Goal: Task Accomplishment & Management: Use online tool/utility

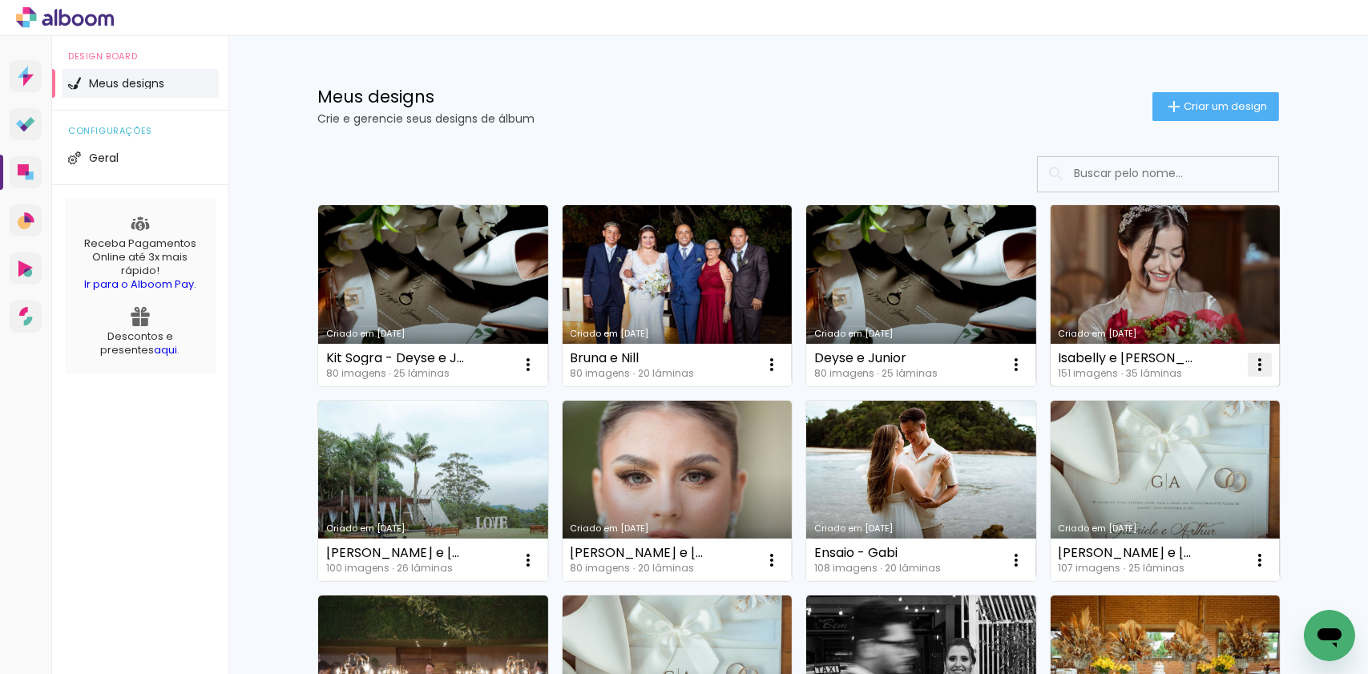
click at [1257, 373] on iron-icon at bounding box center [1260, 364] width 19 height 19
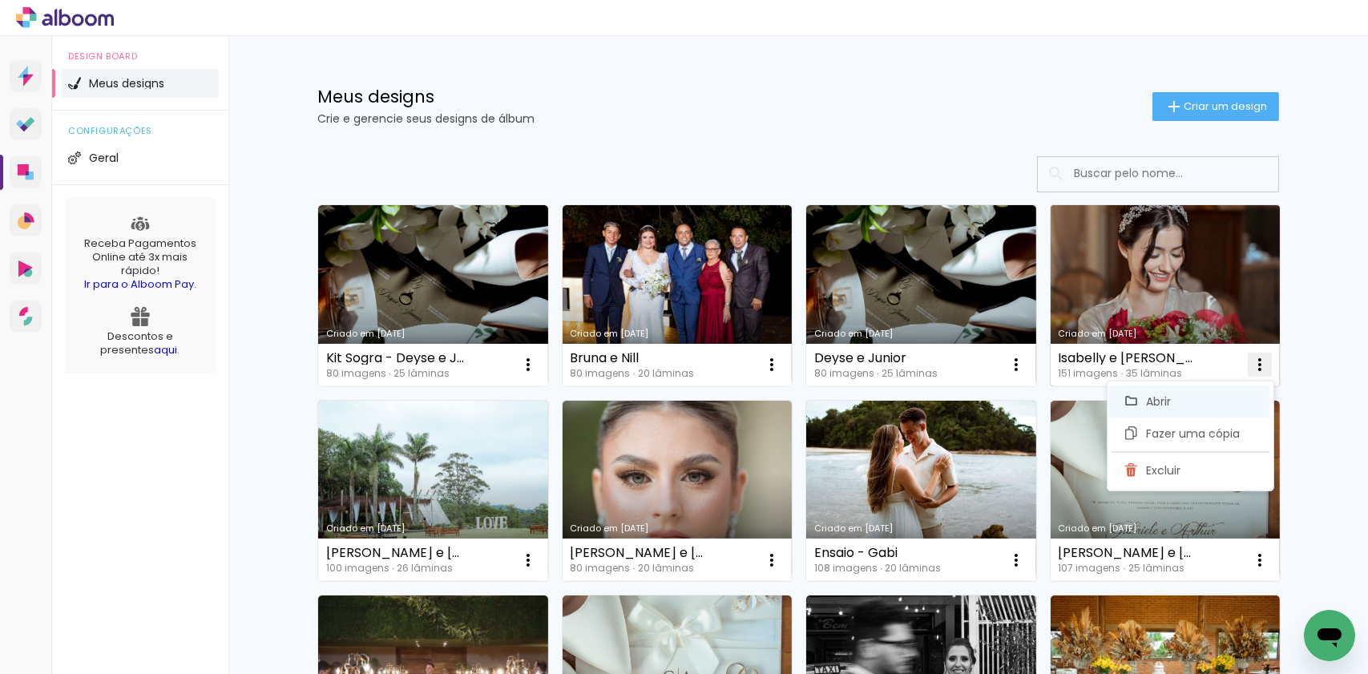
click at [1219, 400] on paper-item "Abrir" at bounding box center [1190, 402] width 160 height 32
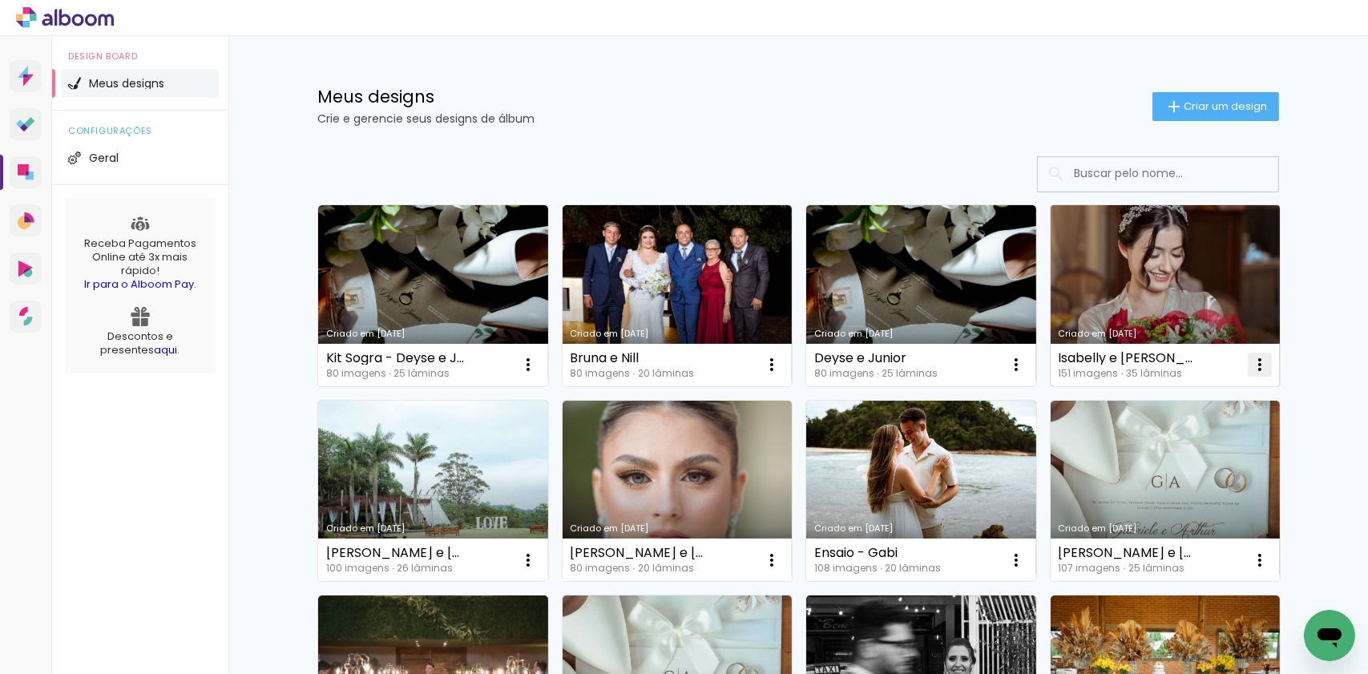
click at [1257, 362] on iron-icon at bounding box center [1260, 364] width 19 height 19
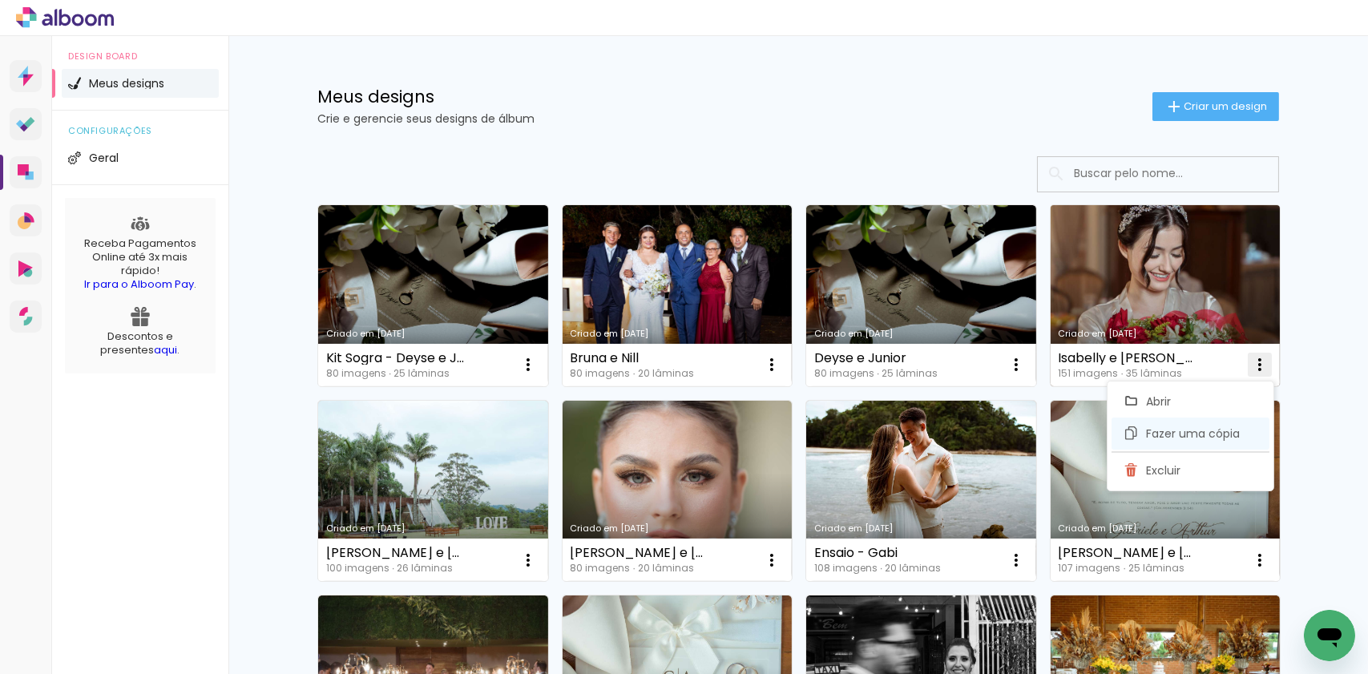
click at [1197, 431] on span "Fazer uma cópia" at bounding box center [1194, 433] width 94 height 11
type input "Cópia de Isabelly e Guilherme"
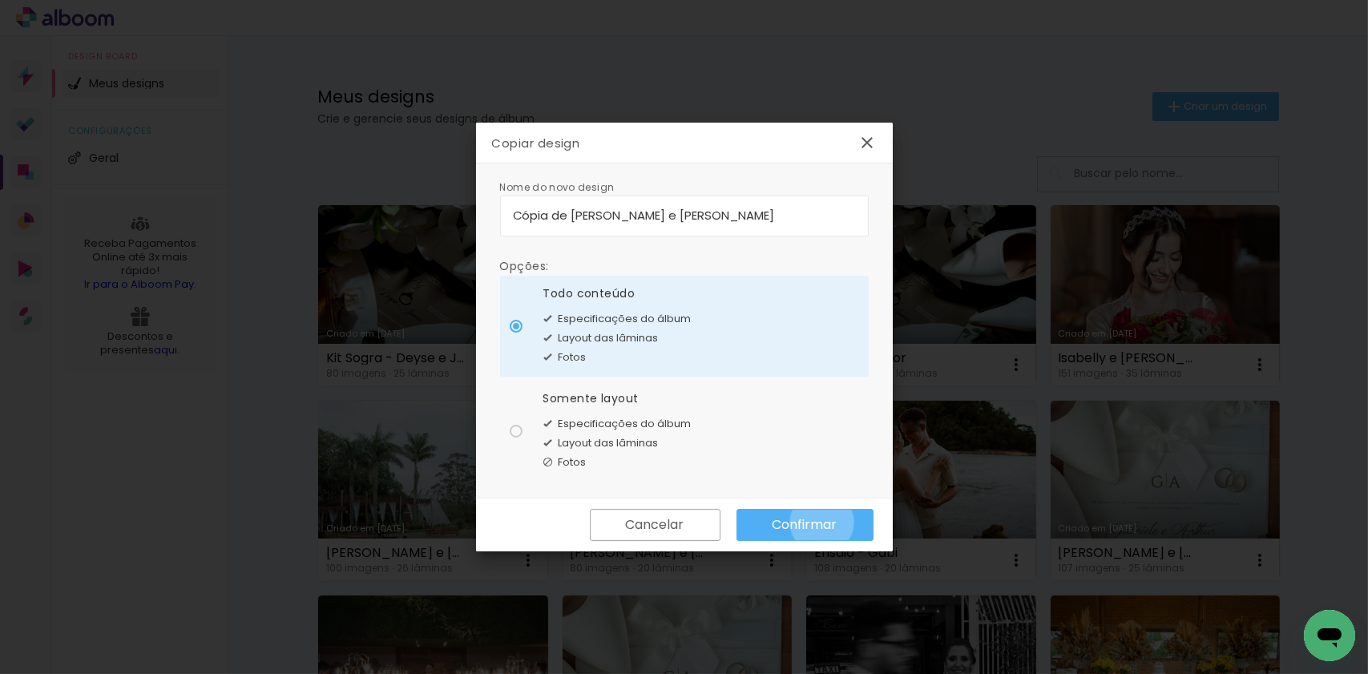
click at [0, 0] on slot "Confirmar" at bounding box center [0, 0] width 0 height 0
